Goal: Information Seeking & Learning: Find contact information

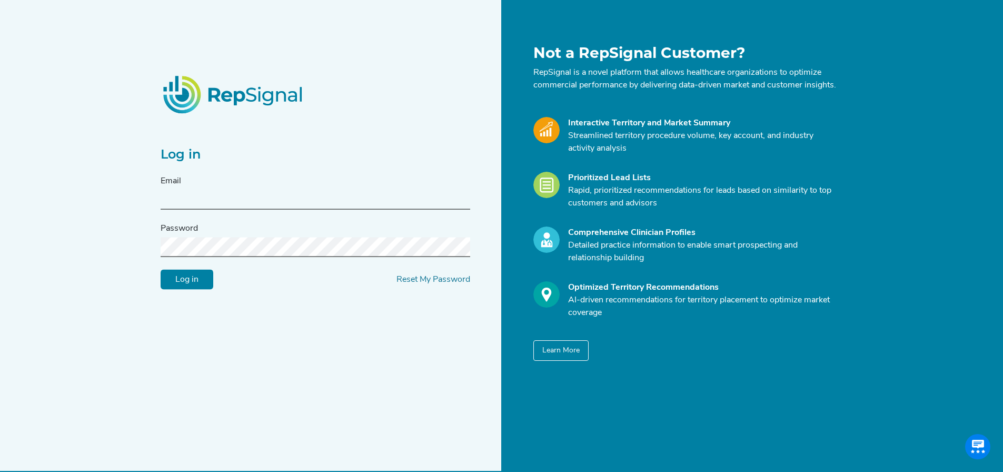
click at [275, 205] on input "text" at bounding box center [316, 199] width 310 height 19
type input "rj.konsler@medtronic.com"
click at [161, 270] on input "Log in" at bounding box center [187, 280] width 53 height 20
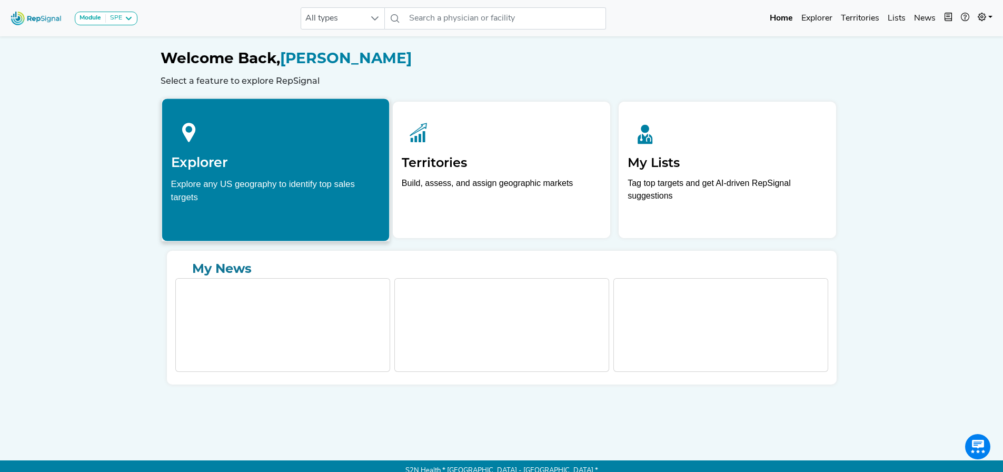
click at [247, 145] on div at bounding box center [276, 130] width 210 height 47
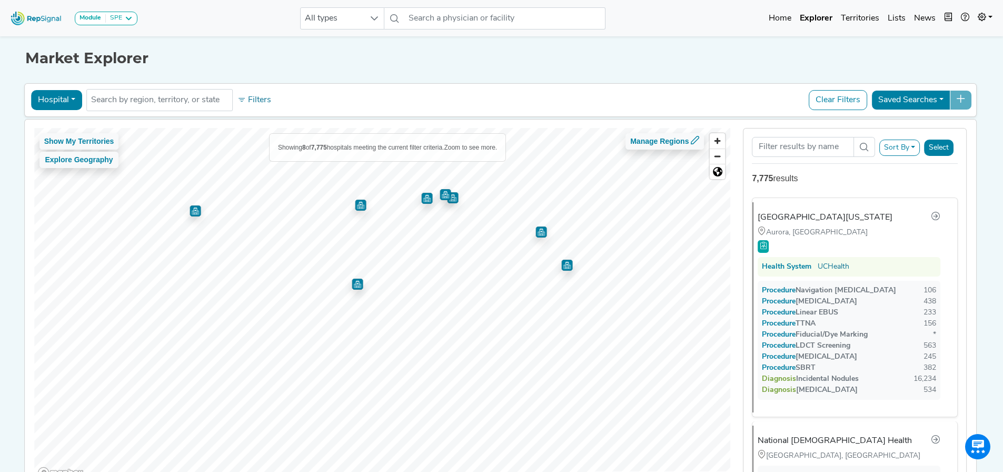
click at [353, 285] on img "Map marker" at bounding box center [357, 284] width 11 height 11
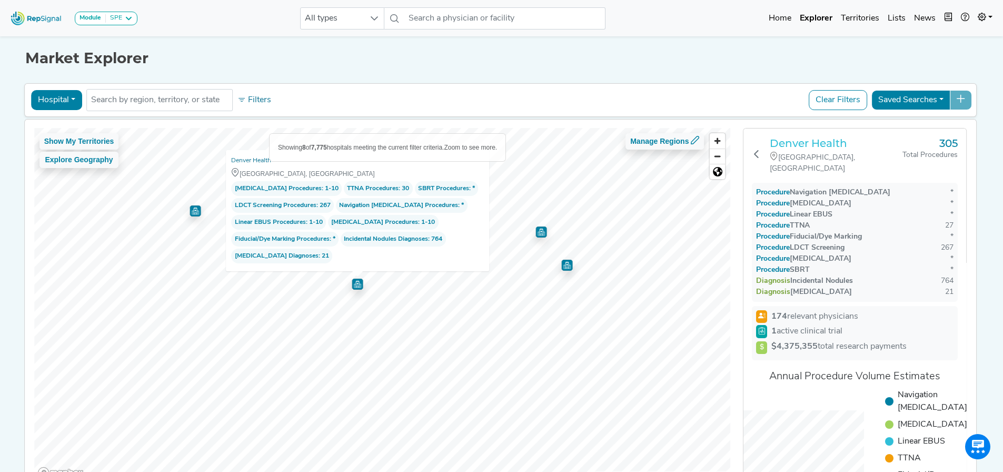
click at [826, 145] on h3 "Denver Health" at bounding box center [836, 143] width 133 height 13
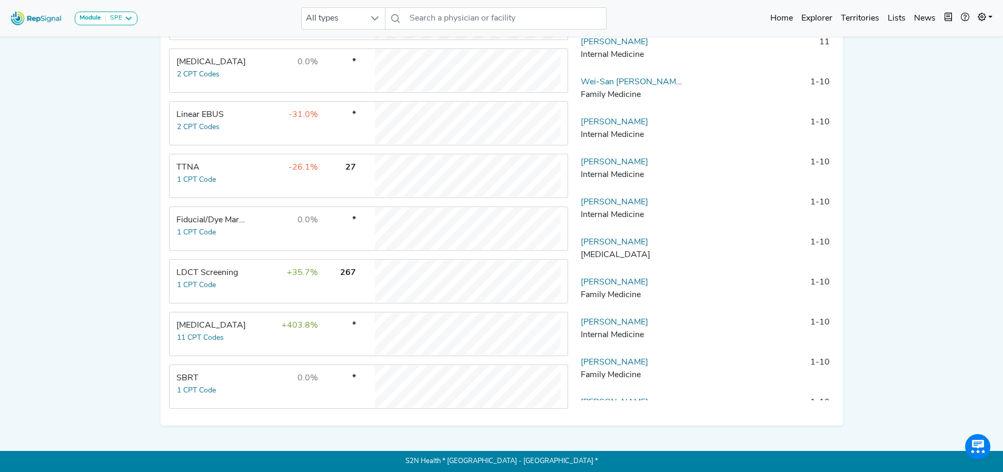
click at [219, 323] on div "[MEDICAL_DATA]" at bounding box center [212, 325] width 72 height 13
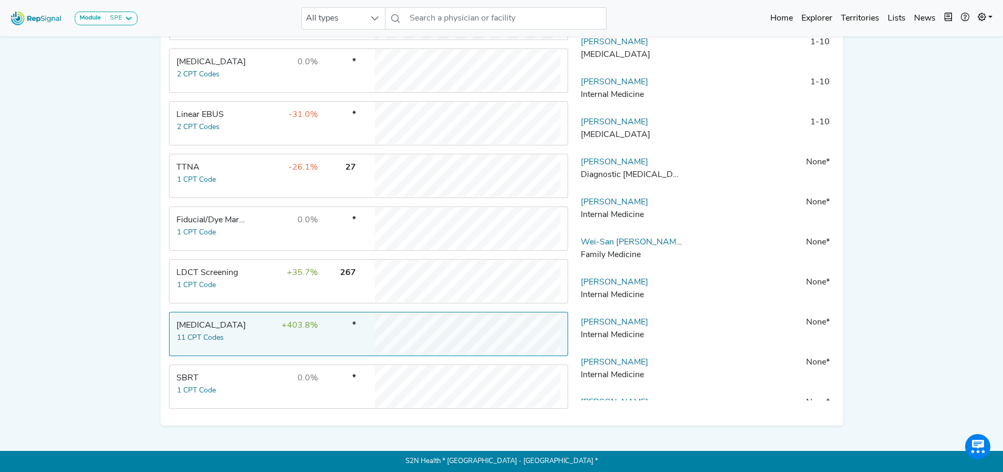
click at [218, 322] on div "[MEDICAL_DATA]" at bounding box center [212, 325] width 72 height 13
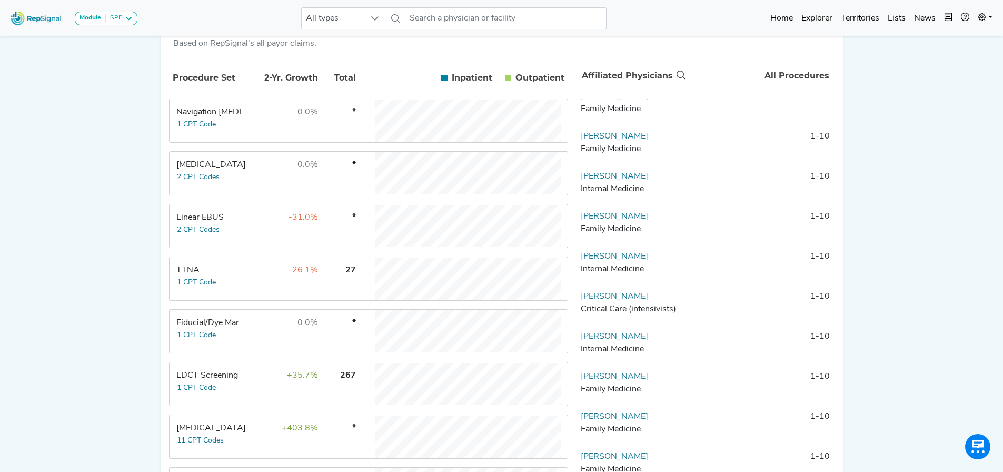
scroll to position [51, 0]
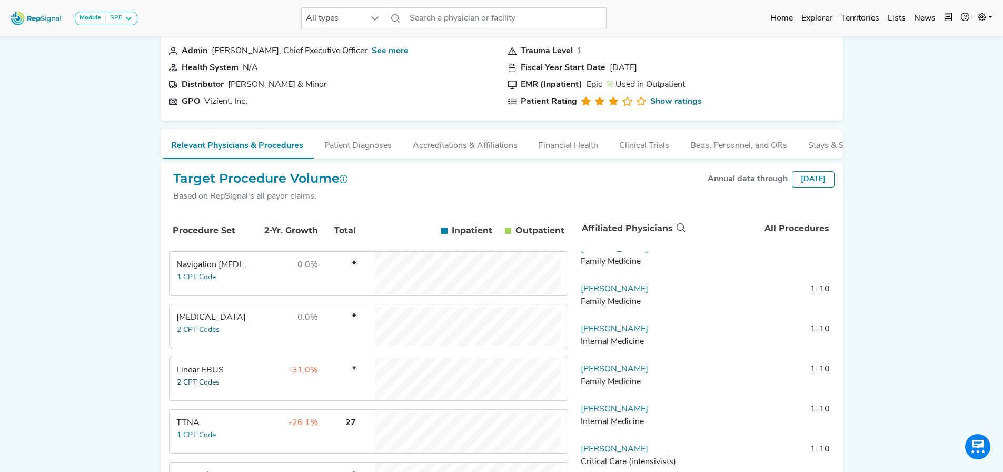
click at [201, 384] on button "2 CPT Codes" at bounding box center [198, 383] width 44 height 12
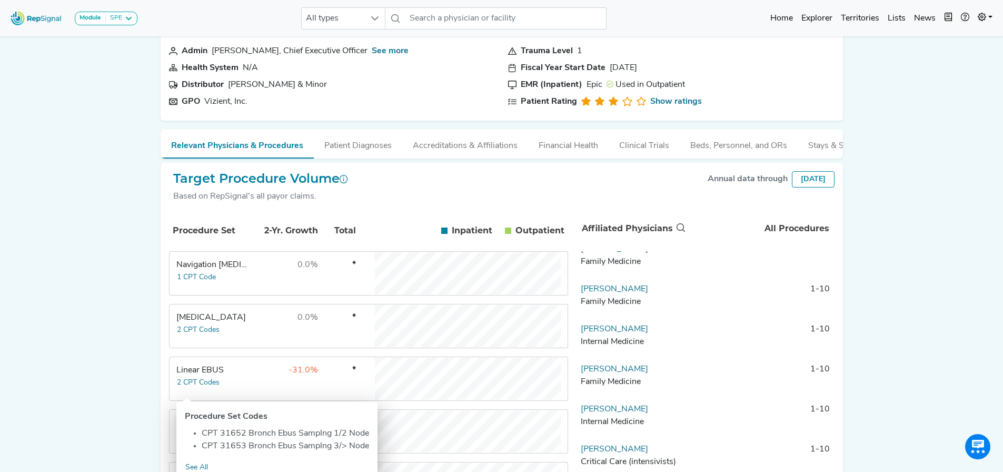
click at [228, 416] on div "Procedure Set Codes" at bounding box center [277, 416] width 184 height 13
click at [198, 468] on link "See All" at bounding box center [197, 467] width 24 height 12
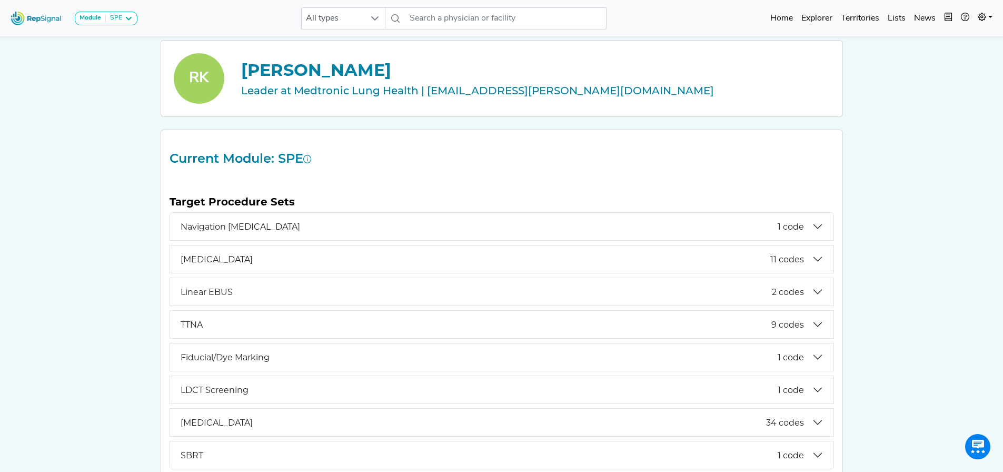
scroll to position [105, 0]
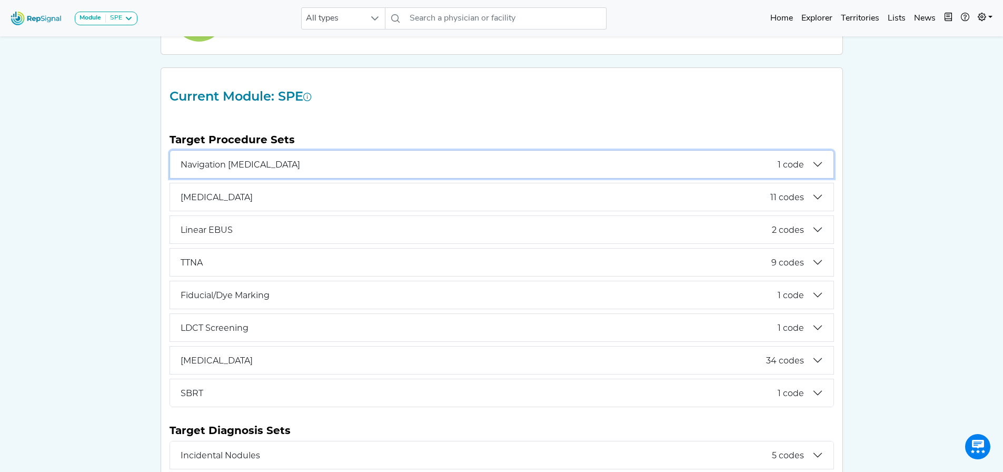
click at [815, 168] on button "Navigation Bronchoscopy 1 code" at bounding box center [502, 164] width 664 height 27
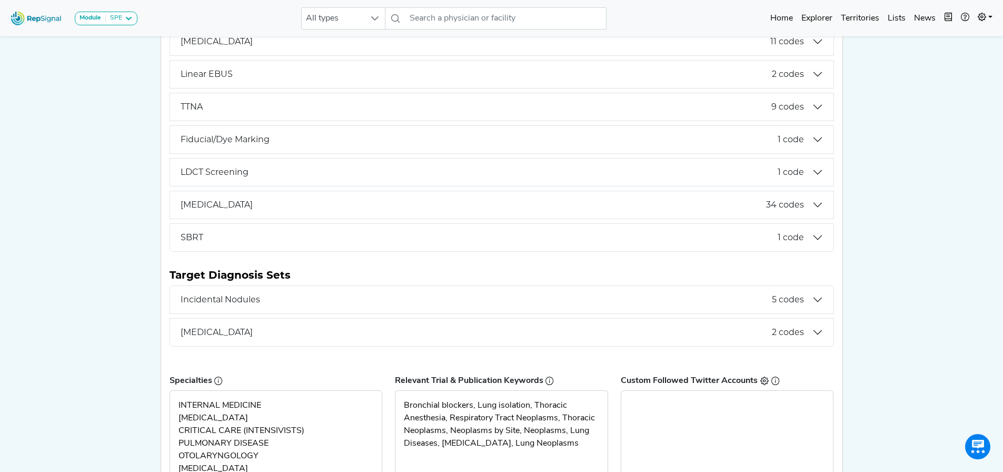
scroll to position [421, 0]
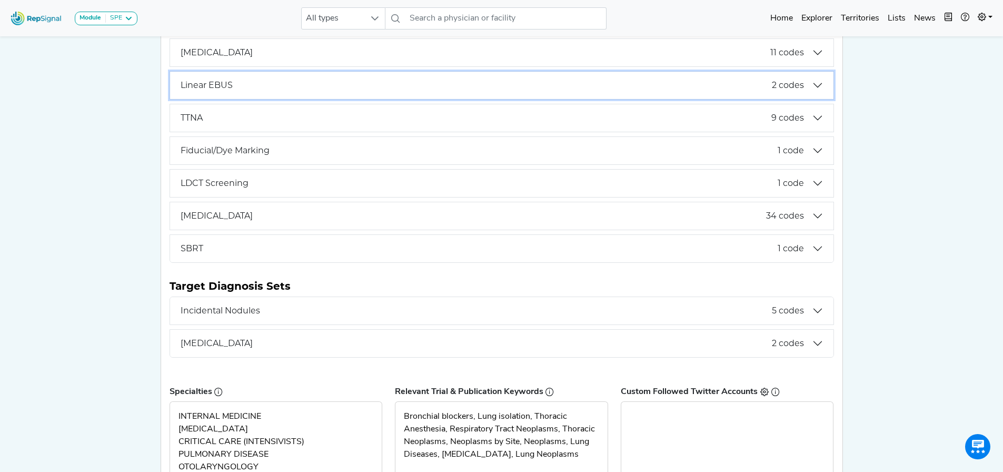
click at [820, 90] on button "Linear EBUS 2 codes" at bounding box center [502, 85] width 664 height 27
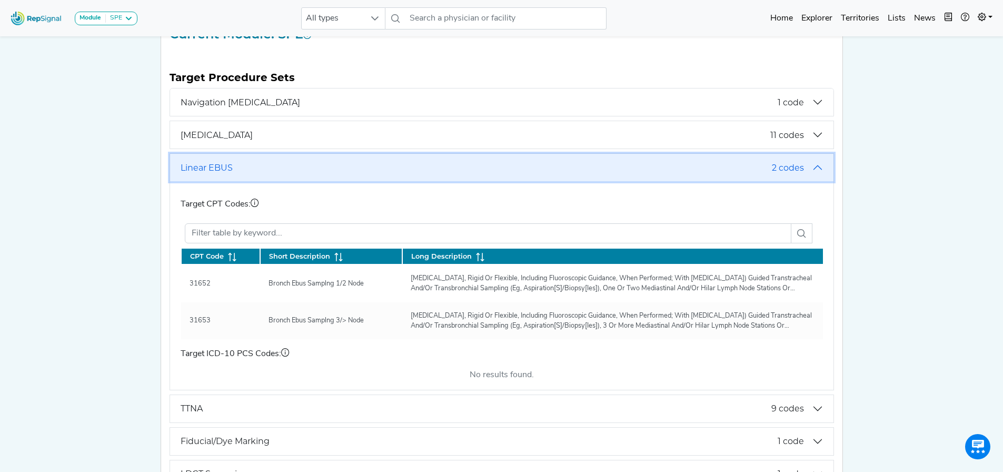
scroll to position [0, 0]
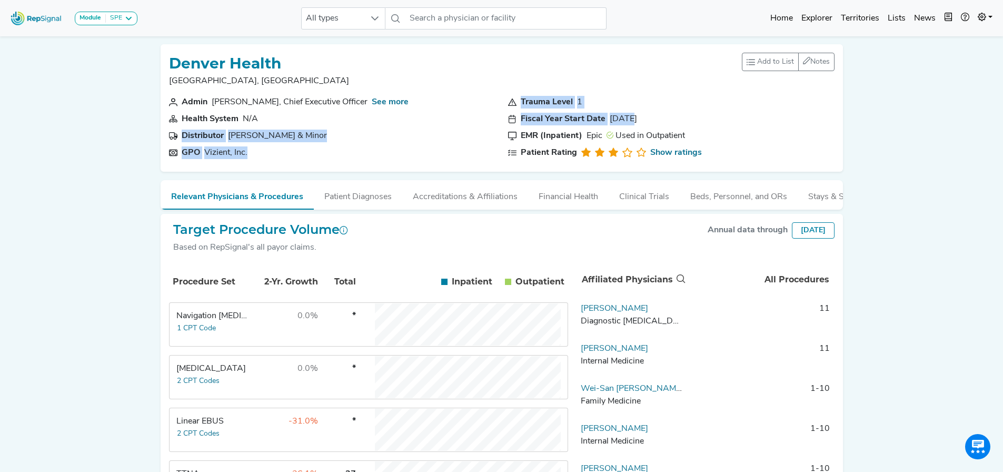
drag, startPoint x: 637, startPoint y: 119, endPoint x: 480, endPoint y: 122, distance: 157.0
click at [495, 115] on div "Admin Donna Lynne, Chief Executive Officer See more Health System N/A Distribut…" at bounding box center [502, 129] width 678 height 67
click at [450, 131] on section "Distributor Owens & Minor" at bounding box center [332, 136] width 327 height 13
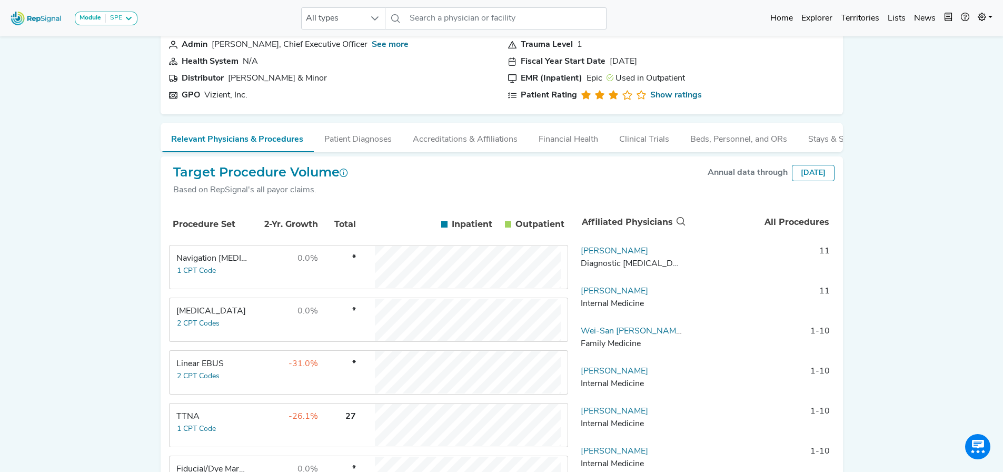
scroll to position [158, 0]
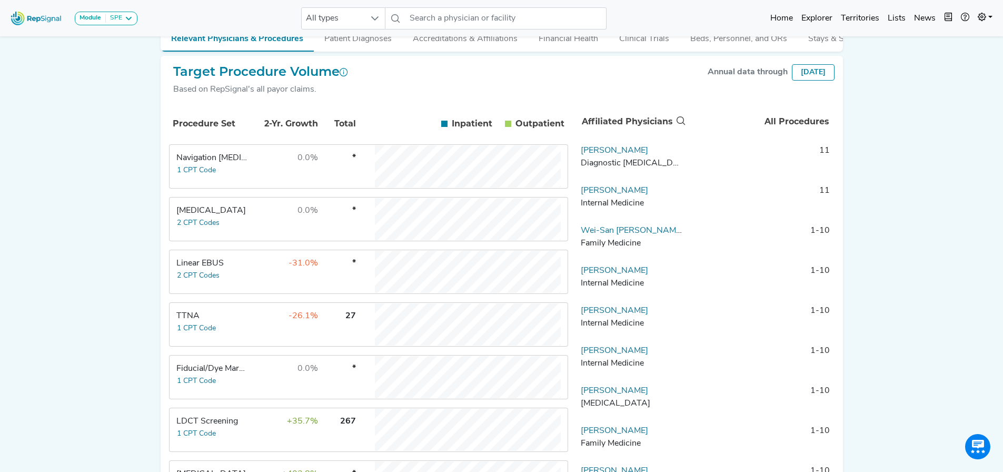
click at [259, 278] on td "-31.0%" at bounding box center [284, 272] width 68 height 42
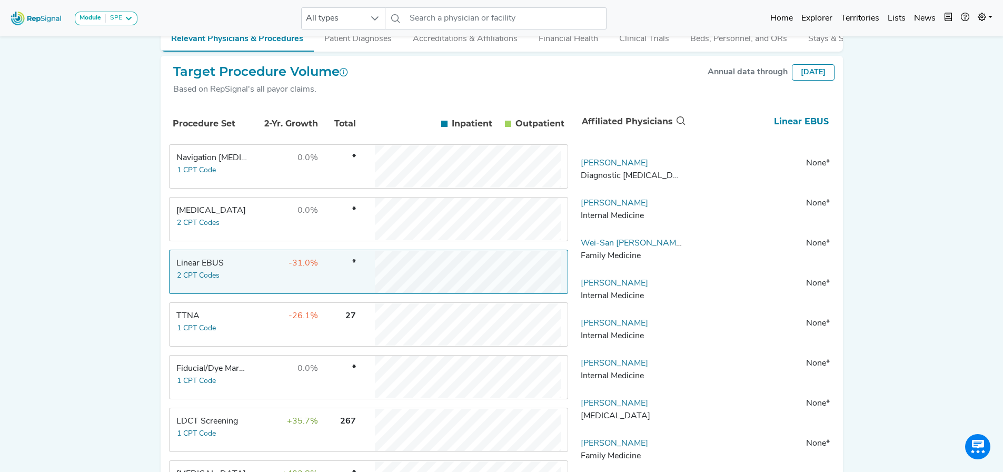
scroll to position [0, 0]
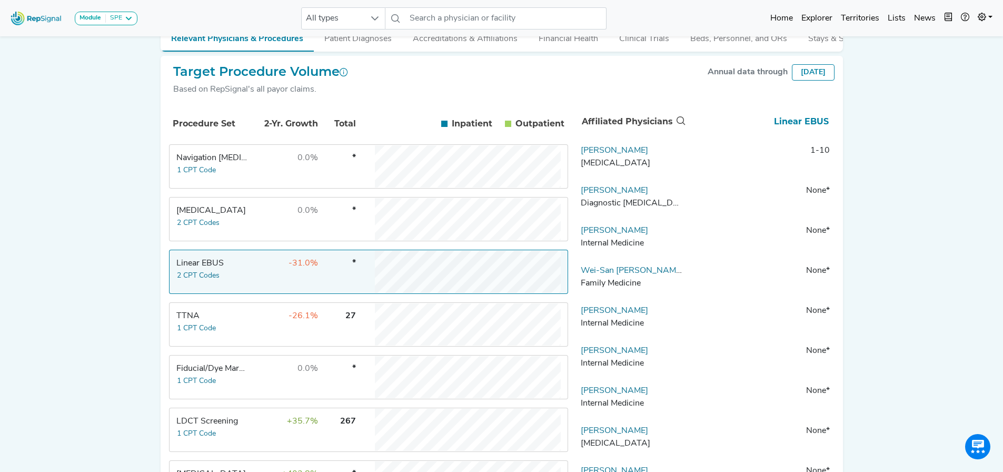
click at [882, 189] on div "Module SPE Bronchoscopy Disposable Bronchoscope SBRT SPE TTNA Thoracic Surgery …" at bounding box center [501, 231] width 1003 height 778
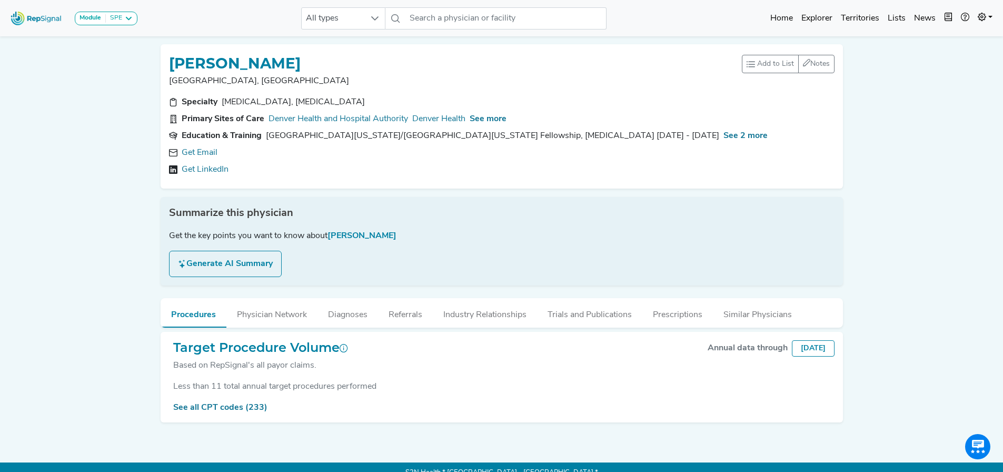
scroll to position [18, 0]
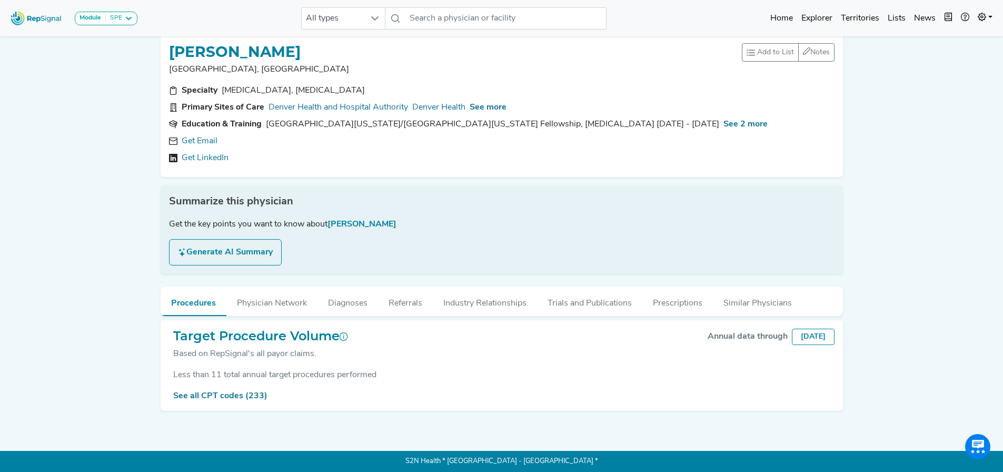
drag, startPoint x: 214, startPoint y: 389, endPoint x: 397, endPoint y: 356, distance: 185.9
click at [214, 392] on link "See all CPT codes (233)" at bounding box center [220, 396] width 94 height 8
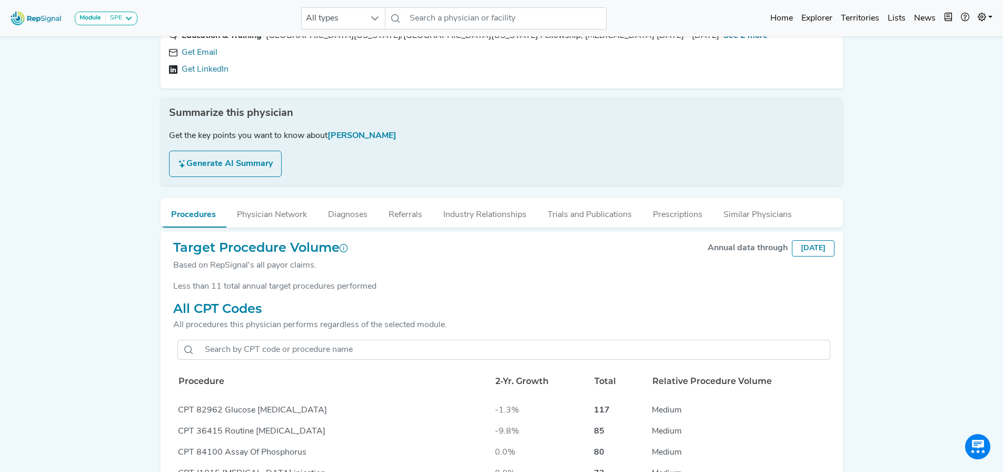
scroll to position [71, 0]
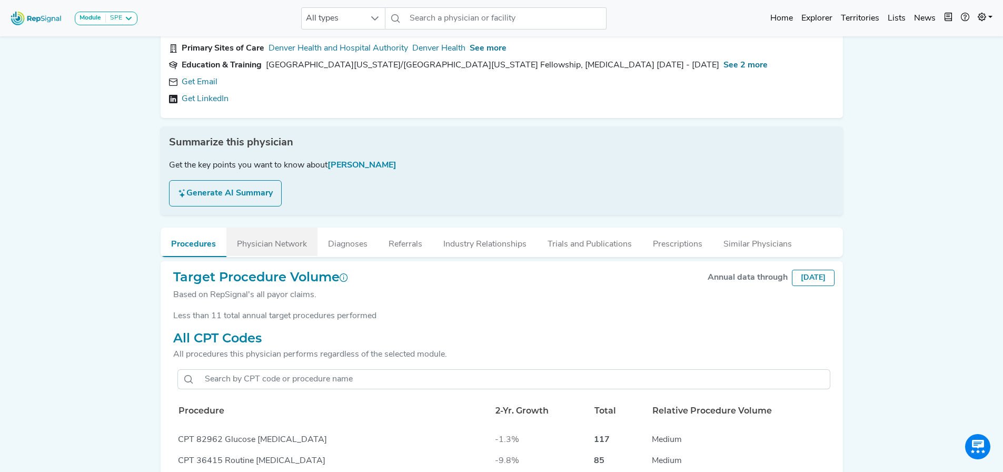
click at [267, 241] on button "Physician Network" at bounding box center [271, 242] width 91 height 28
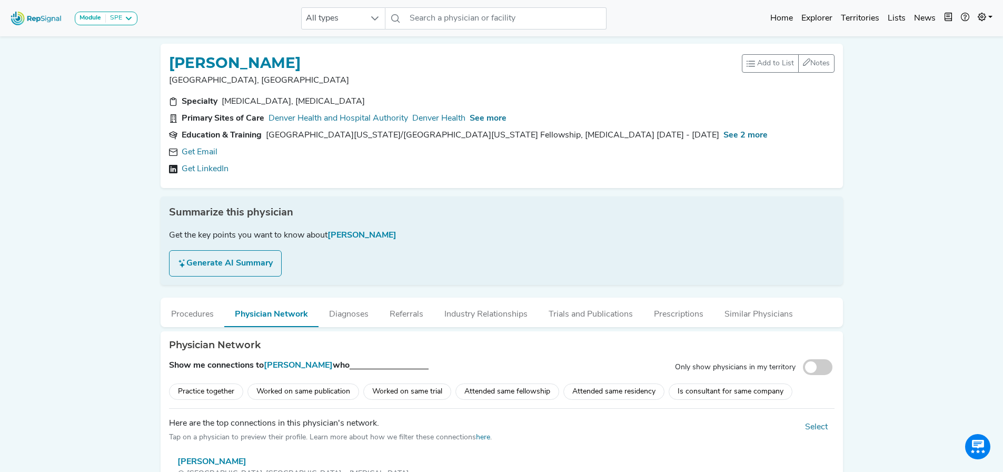
scroll to position [0, 0]
drag, startPoint x: 349, startPoint y: 59, endPoint x: 170, endPoint y: 52, distance: 179.2
click at [170, 52] on div "DANIEL VANDERPLOEG Denver, CO Add to List Recent Lists: CO Pulmonary Doc Starre…" at bounding box center [502, 116] width 683 height 144
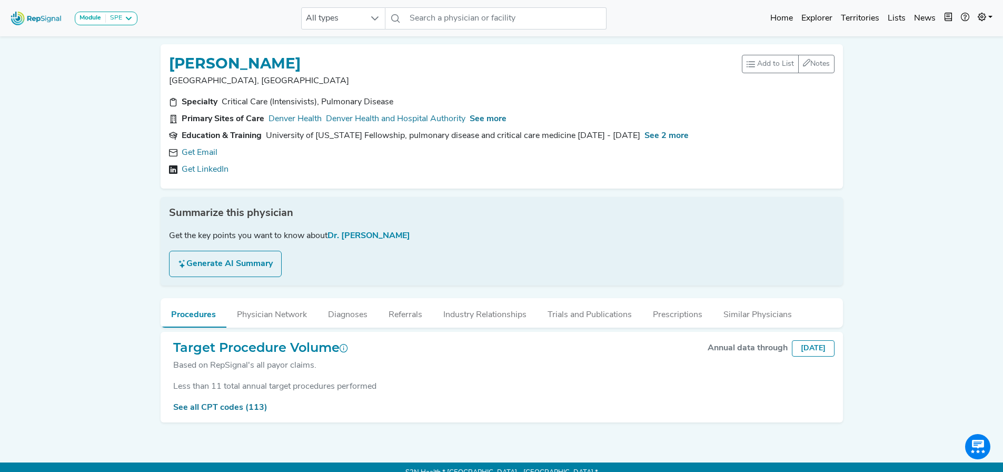
scroll to position [18, 0]
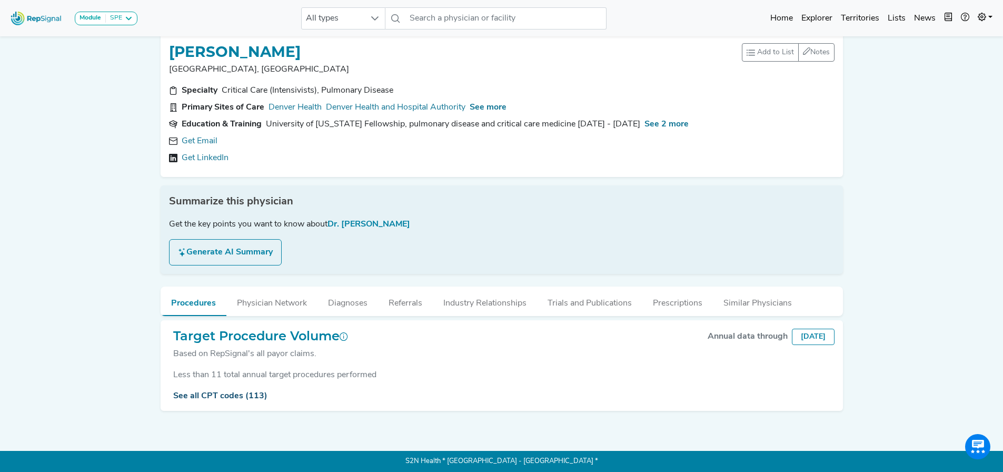
click at [220, 392] on link "See all CPT codes (113)" at bounding box center [220, 396] width 94 height 8
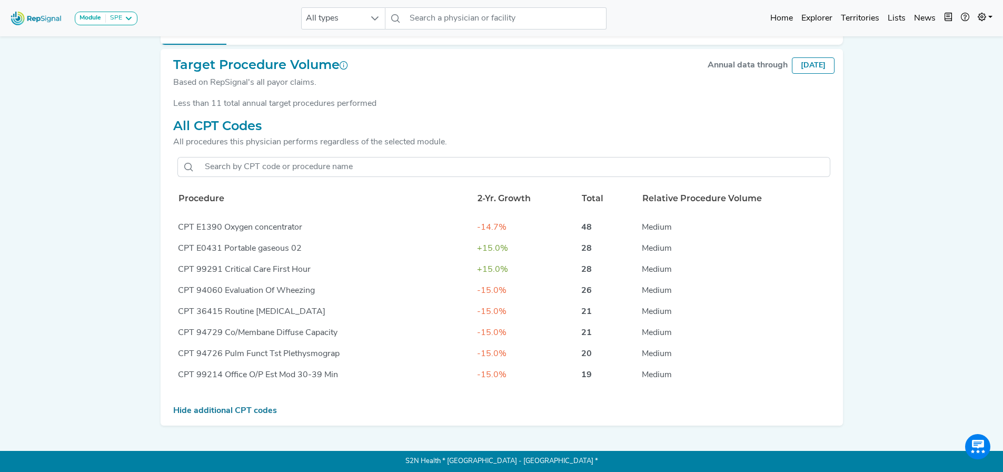
scroll to position [0, 0]
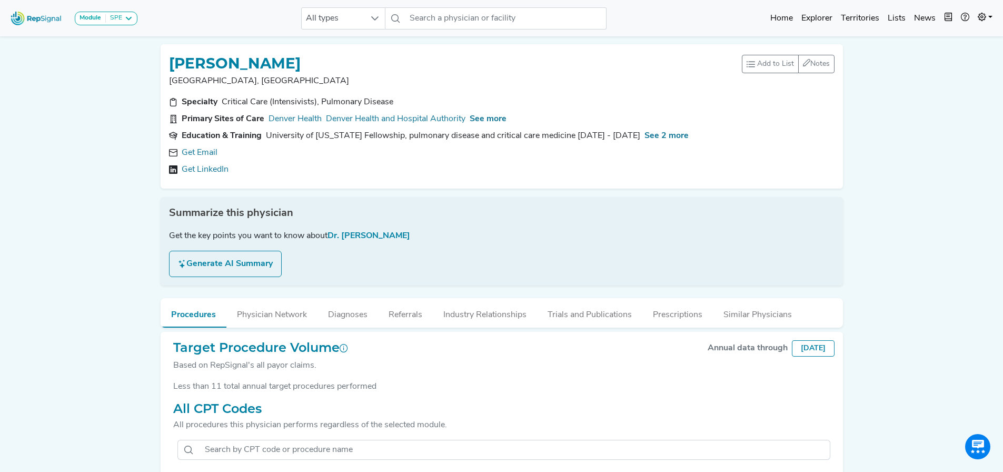
drag, startPoint x: 322, startPoint y: 58, endPoint x: 174, endPoint y: 53, distance: 147.6
click at [174, 53] on div "[PERSON_NAME]" at bounding box center [455, 63] width 573 height 20
drag, startPoint x: 189, startPoint y: 61, endPoint x: 399, endPoint y: 157, distance: 231.9
click at [440, 152] on div "Get Email" at bounding box center [502, 152] width 666 height 13
click at [215, 167] on link "Get LinkedIn" at bounding box center [205, 169] width 47 height 13
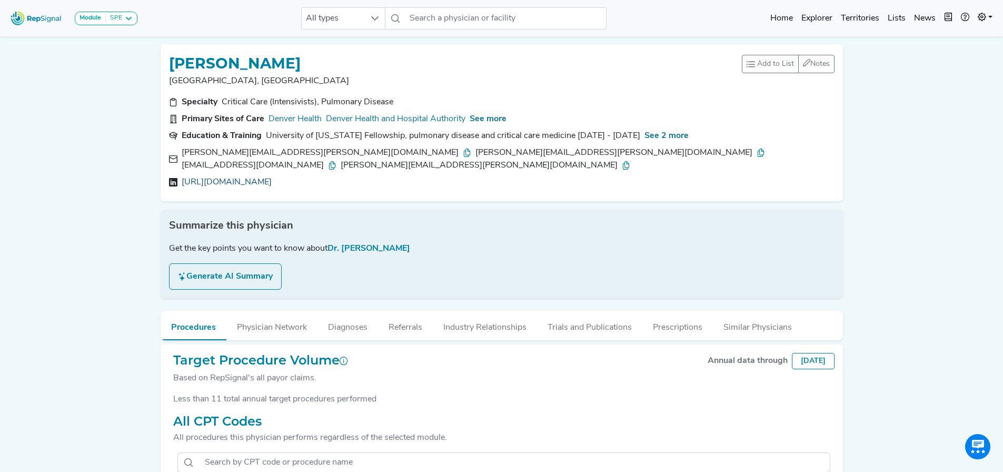
click at [255, 176] on link "[URL][DOMAIN_NAME]" at bounding box center [227, 182] width 90 height 13
drag, startPoint x: 652, startPoint y: 150, endPoint x: 570, endPoint y: 144, distance: 81.8
click at [570, 142] on div "Specialty Critical Care (Intensivists), Pulmonary Disease Primary Sites of Care…" at bounding box center [502, 144] width 678 height 97
click at [645, 135] on span "See 2 more" at bounding box center [667, 136] width 44 height 8
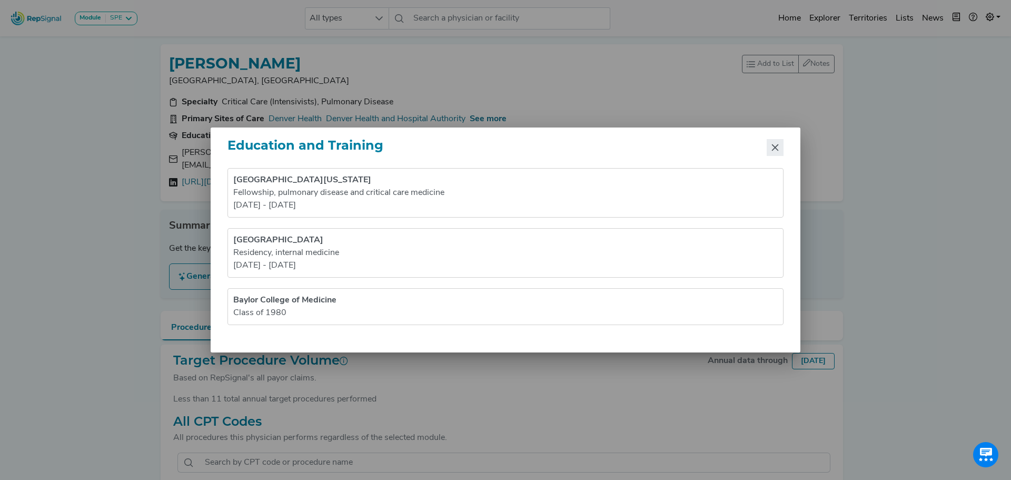
click at [779, 145] on icon "Close" at bounding box center [775, 147] width 8 height 8
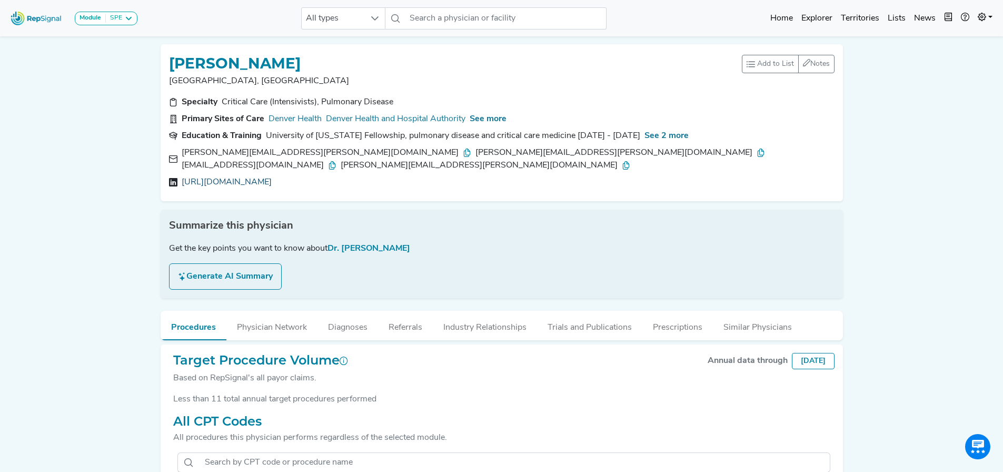
click at [247, 176] on link "[URL][DOMAIN_NAME]" at bounding box center [227, 182] width 90 height 13
drag, startPoint x: 315, startPoint y: 59, endPoint x: 169, endPoint y: 59, distance: 145.9
click at [169, 59] on div "[PERSON_NAME]" at bounding box center [455, 63] width 573 height 20
copy h1 "[PERSON_NAME]"
